Goal: Navigation & Orientation: Find specific page/section

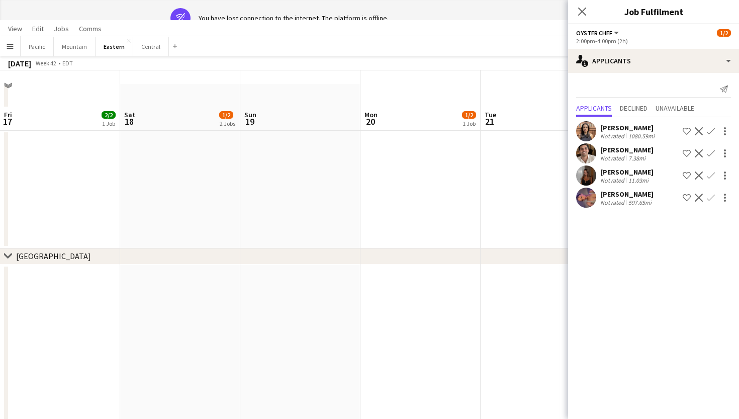
scroll to position [0, 207]
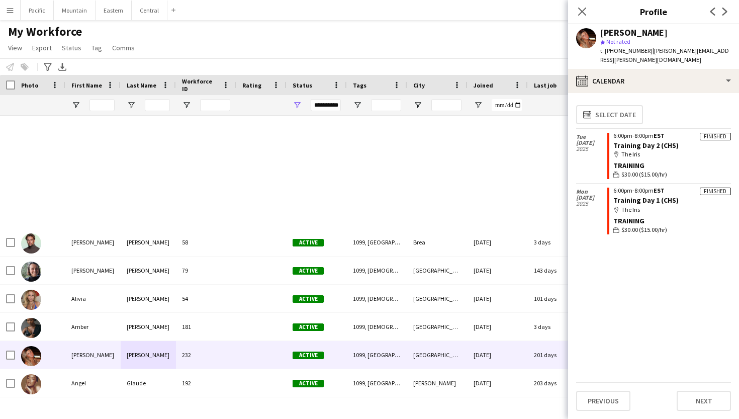
scroll to position [401, 0]
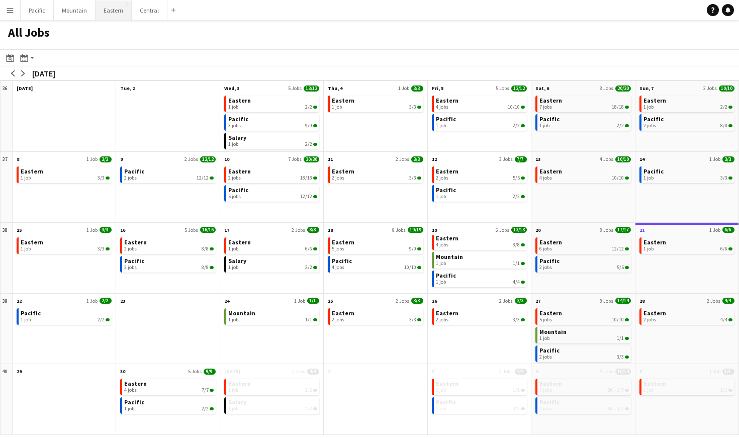
click at [104, 10] on button "Eastern Close" at bounding box center [113, 11] width 36 height 20
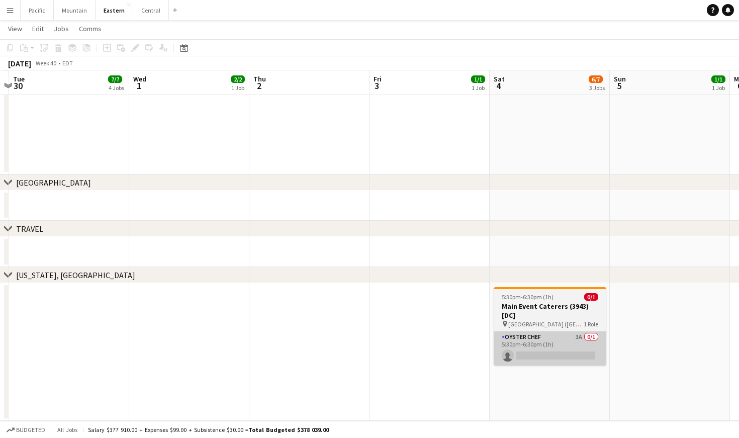
scroll to position [715, 0]
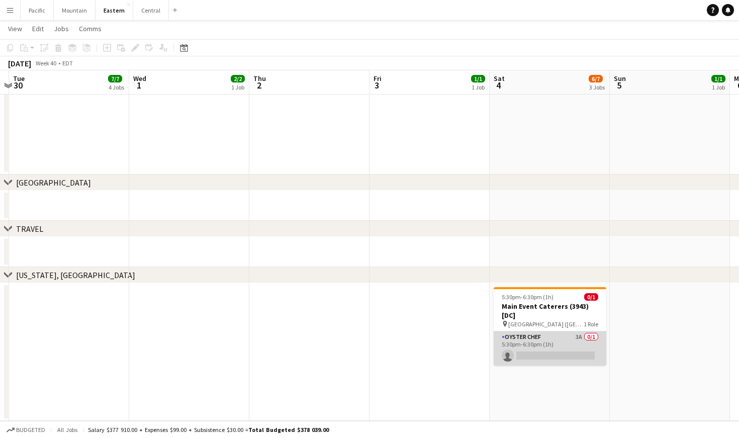
click at [561, 335] on app-card-role "Oyster Chef 3A 0/1 5:30pm-6:30pm (1h) single-neutral-actions" at bounding box center [549, 348] width 113 height 34
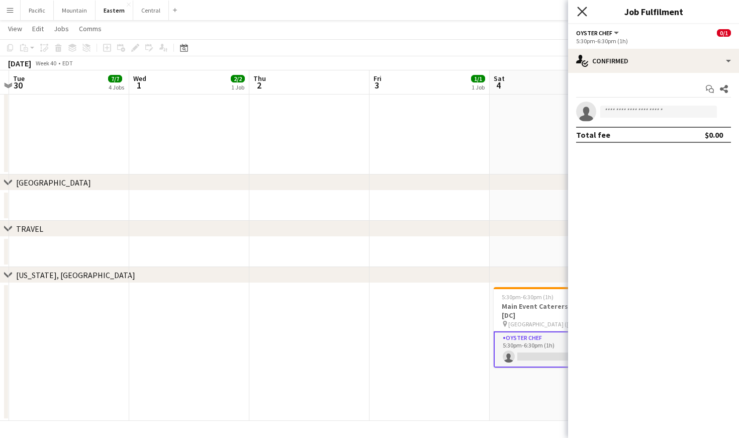
click at [581, 8] on icon "Close pop-in" at bounding box center [582, 12] width 10 height 10
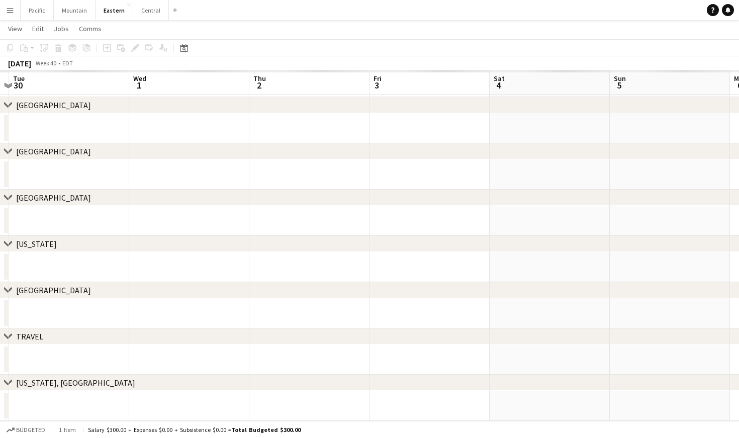
scroll to position [46, 0]
